Goal: Transaction & Acquisition: Purchase product/service

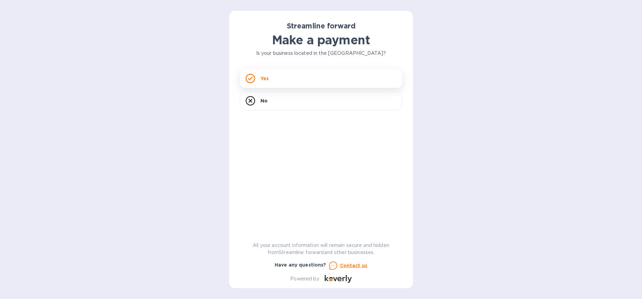
click at [291, 81] on div "Yes" at bounding box center [321, 78] width 162 height 19
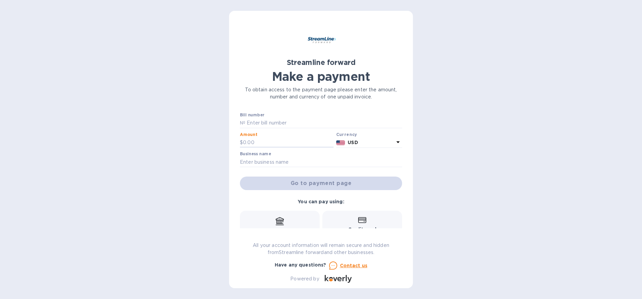
click at [273, 137] on div "Amount $" at bounding box center [287, 140] width 94 height 16
type input "3,690.82"
click at [282, 160] on input "text" at bounding box center [321, 162] width 162 height 10
type input "DISCOVER GROUP"
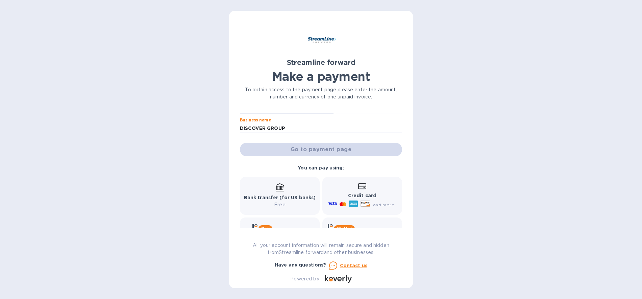
scroll to position [65, 0]
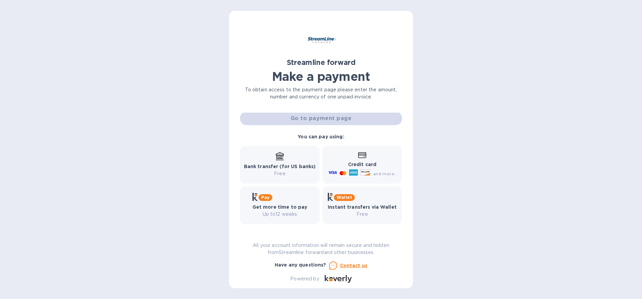
click at [361, 170] on icon at bounding box center [366, 172] width 10 height 6
click at [347, 160] on div "Credit card and more..." at bounding box center [362, 165] width 71 height 26
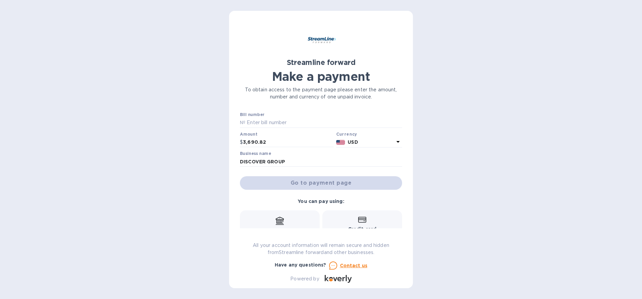
scroll to position [0, 0]
click at [283, 124] on input "text" at bounding box center [323, 123] width 157 height 10
paste input "1105"
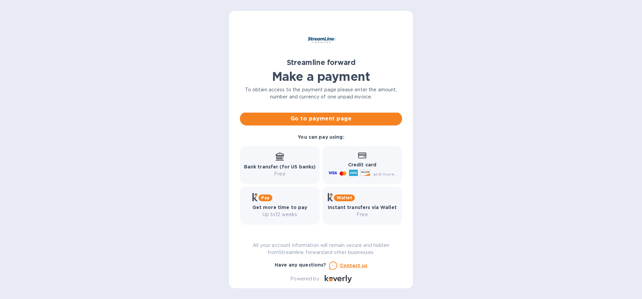
scroll to position [65, 0]
type input "1105"
click at [361, 168] on p "Credit card" at bounding box center [362, 164] width 71 height 7
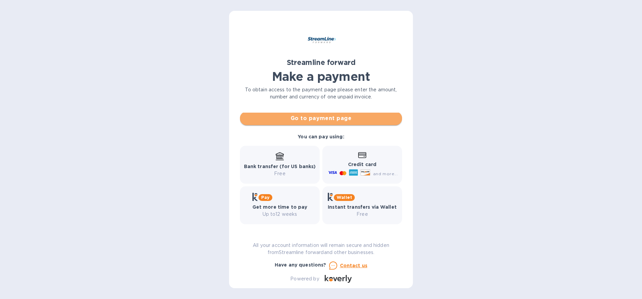
click at [325, 121] on span "Go to payment page" at bounding box center [320, 118] width 151 height 8
